Goal: Task Accomplishment & Management: Manage account settings

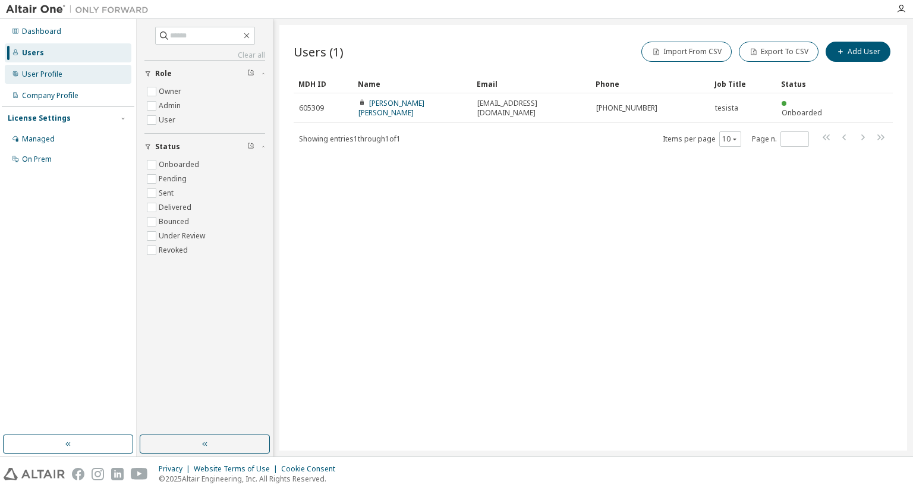
click at [59, 77] on div "User Profile" at bounding box center [42, 75] width 40 height 10
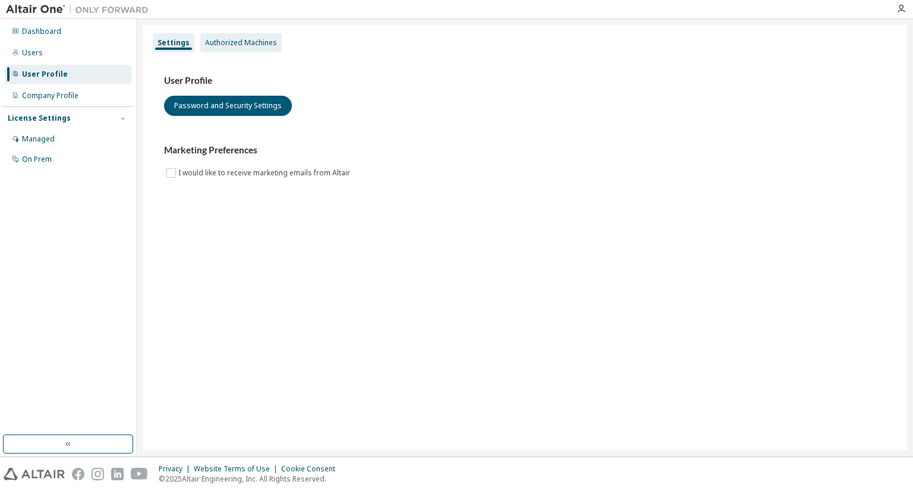
click at [226, 42] on div "Authorized Machines" at bounding box center [241, 43] width 72 height 10
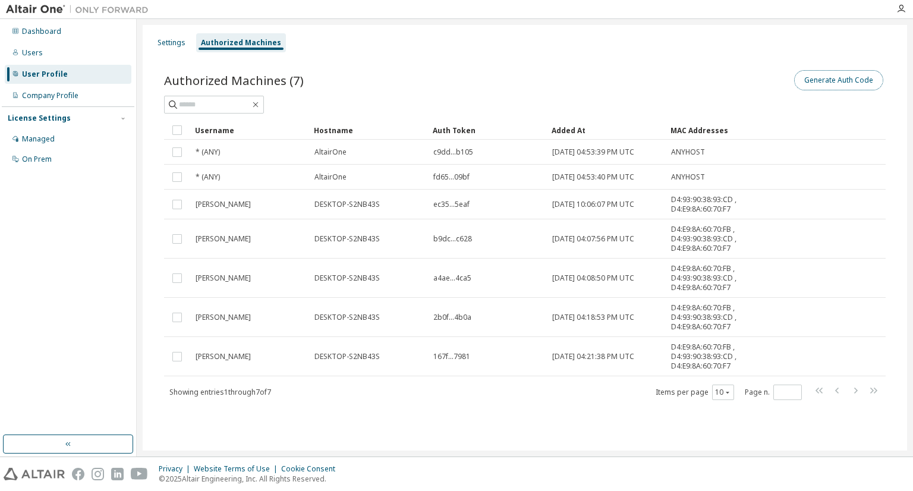
click at [851, 79] on button "Generate Auth Code" at bounding box center [838, 80] width 89 height 20
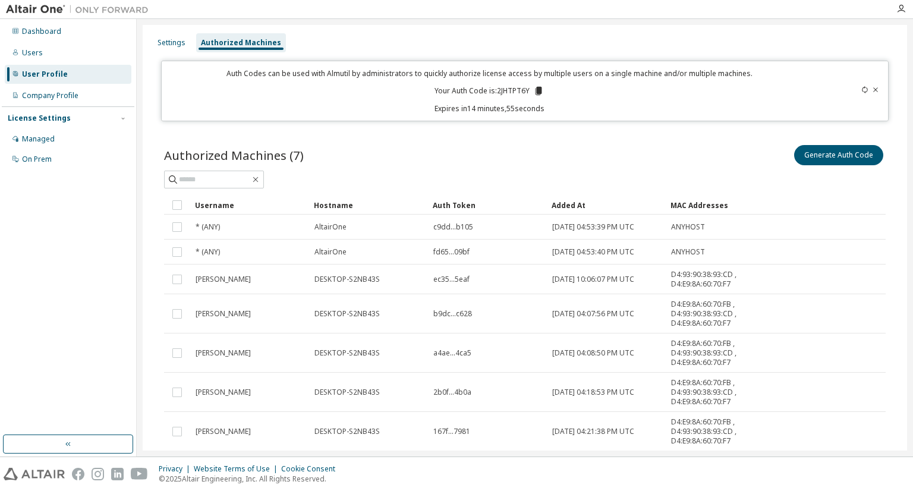
click at [535, 88] on icon at bounding box center [538, 91] width 7 height 8
click at [535, 90] on icon at bounding box center [538, 91] width 7 height 8
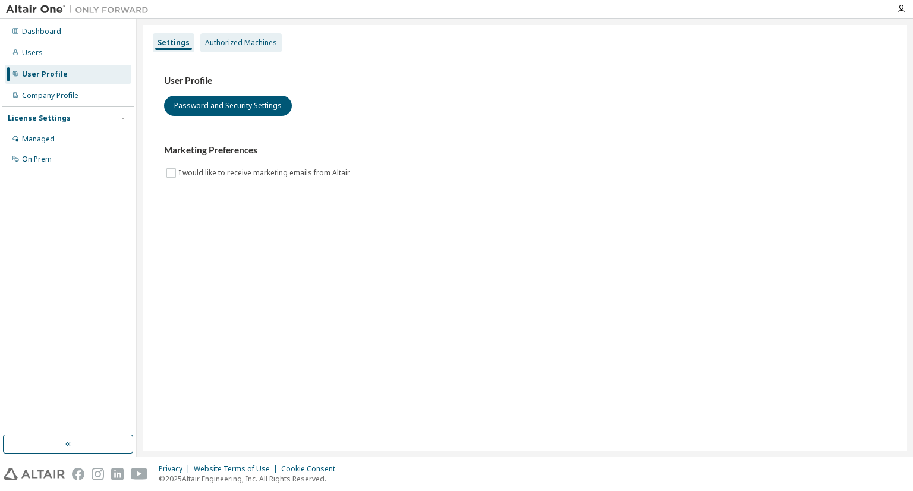
click at [241, 43] on div "Authorized Machines" at bounding box center [241, 43] width 72 height 10
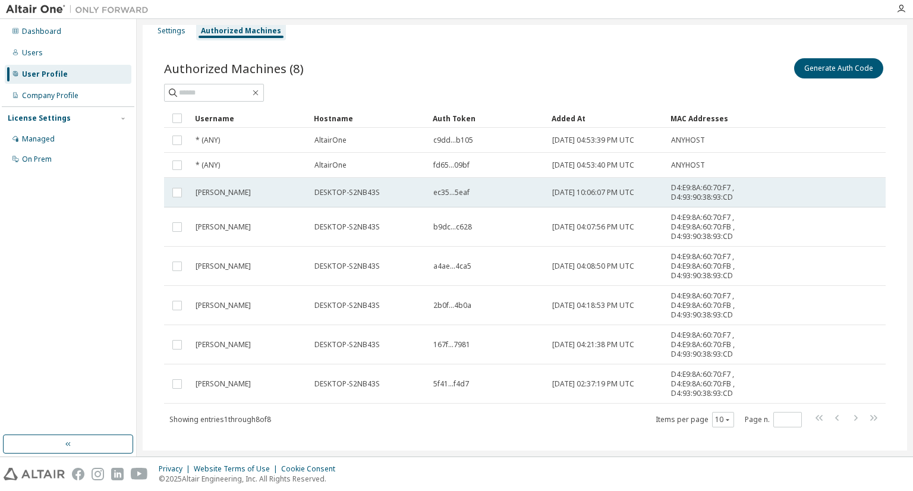
scroll to position [26, 0]
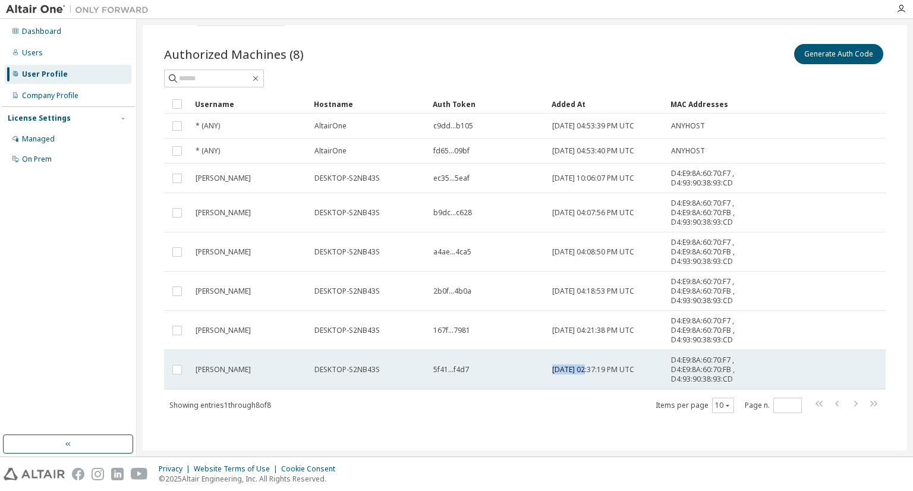
drag, startPoint x: 586, startPoint y: 371, endPoint x: 547, endPoint y: 373, distance: 39.2
click at [547, 373] on td "[DATE] 02:37:19 PM UTC" at bounding box center [606, 369] width 119 height 39
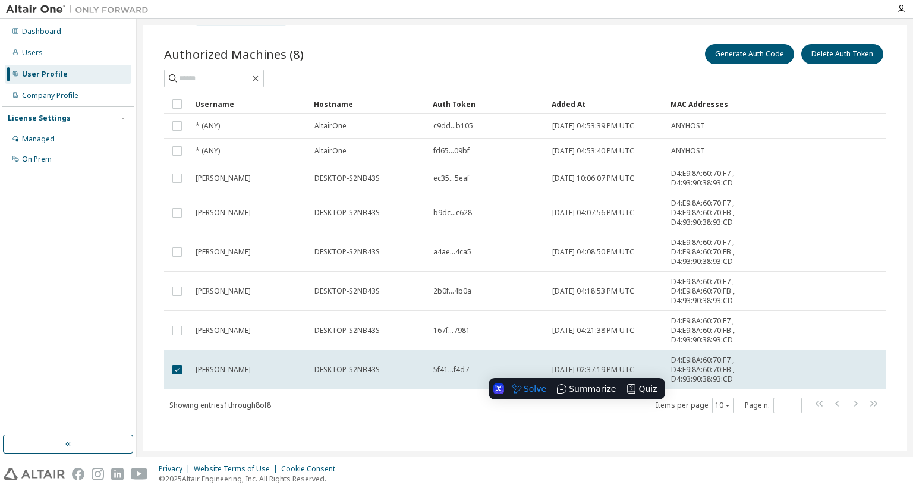
click at [505, 404] on div "Showing entries 1 through 8 of 8 Items per page 10 Page n. *" at bounding box center [524, 404] width 721 height 17
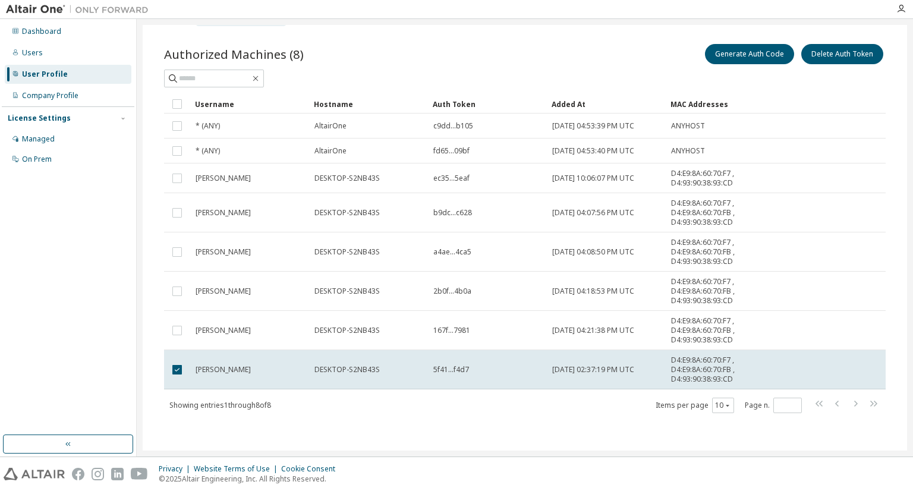
click at [505, 404] on div "Showing entries 1 through 8 of 8 Items per page 10 Page n. *" at bounding box center [524, 404] width 721 height 17
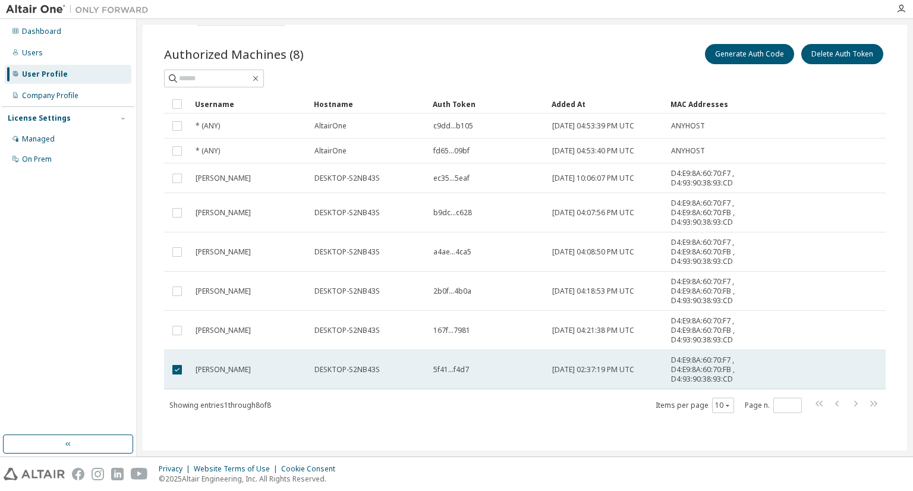
click at [187, 376] on td at bounding box center [177, 369] width 26 height 39
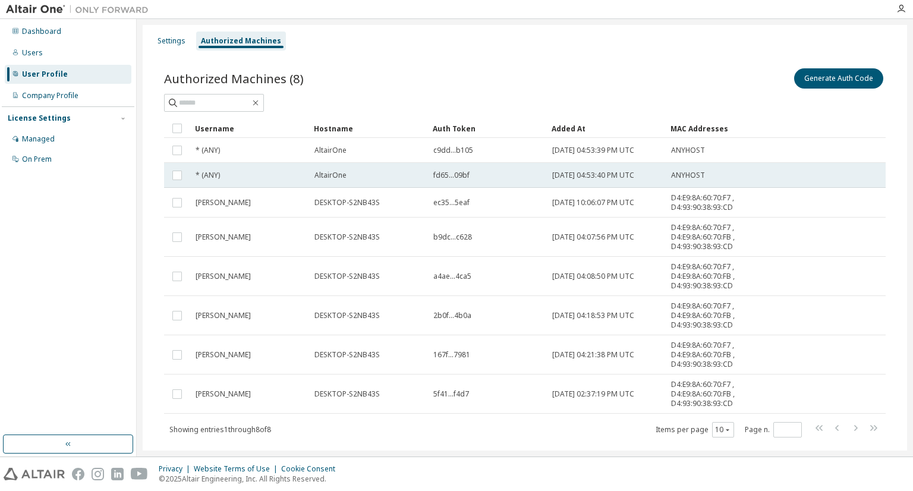
scroll to position [0, 0]
